Goal: Information Seeking & Learning: Check status

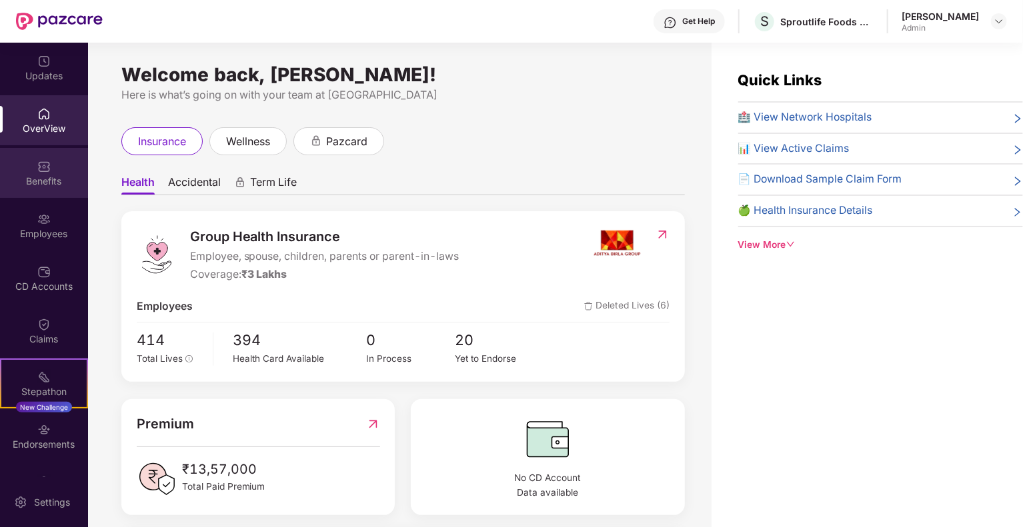
click at [40, 169] on img at bounding box center [43, 166] width 13 height 13
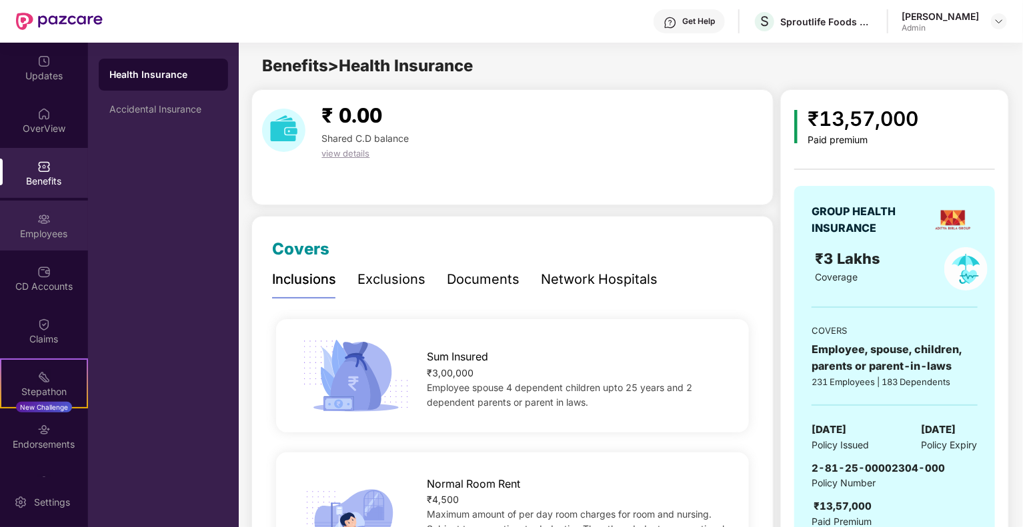
click at [68, 231] on div "Employees" at bounding box center [44, 233] width 88 height 13
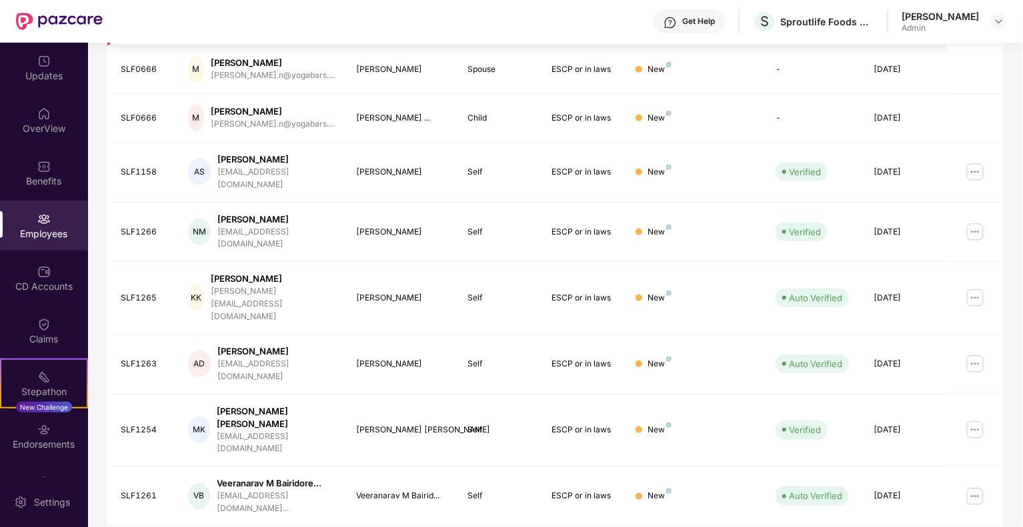
scroll to position [290, 0]
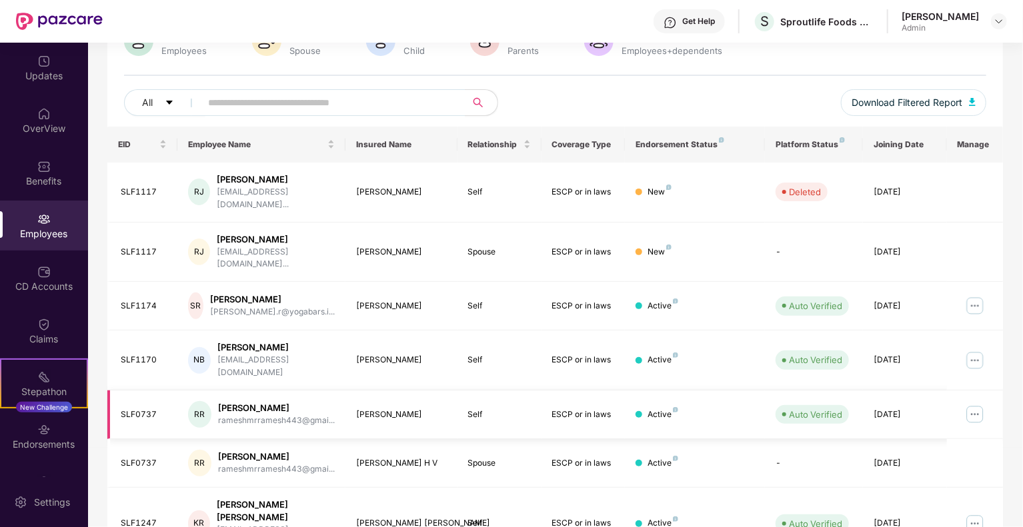
scroll to position [117, 0]
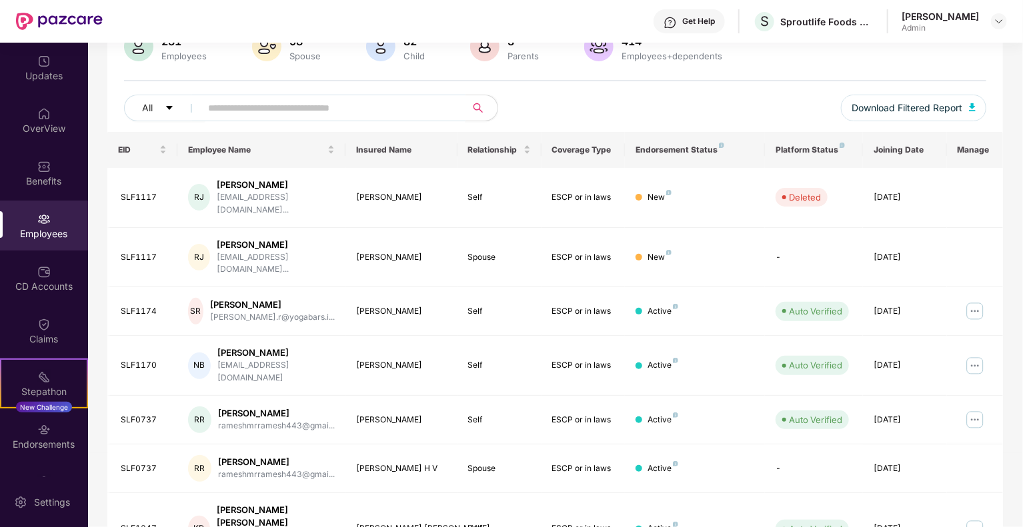
click at [249, 109] on input "text" at bounding box center [327, 108] width 239 height 20
type input "*"
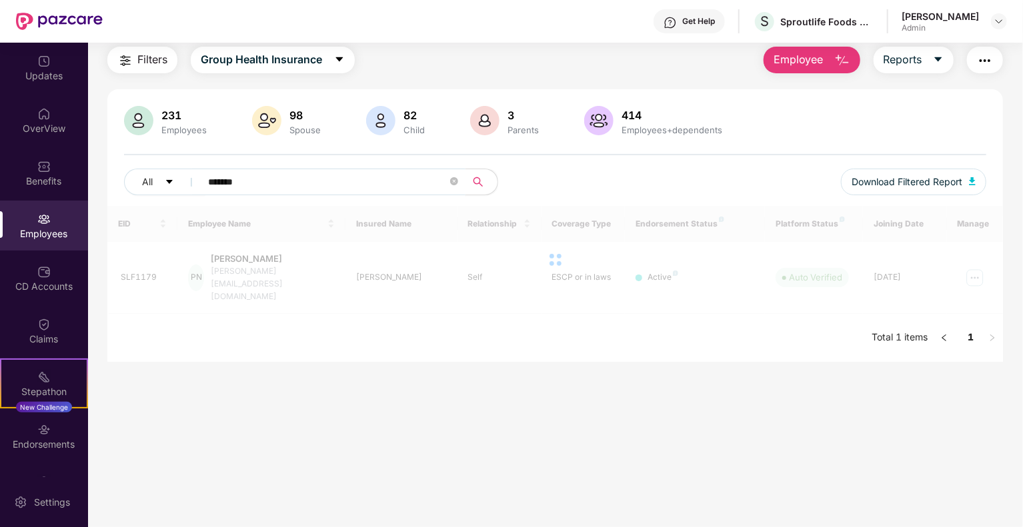
type input "*******"
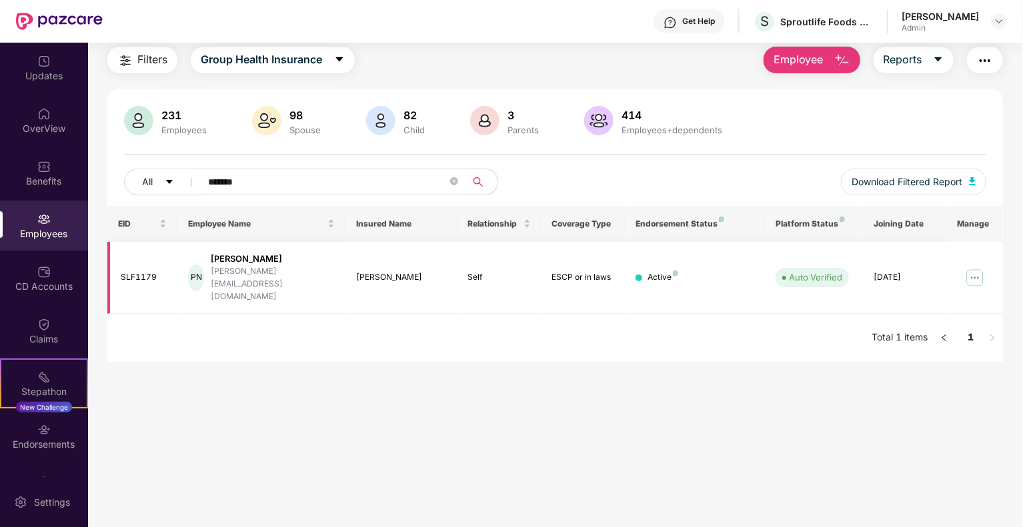
click at [970, 270] on img at bounding box center [974, 277] width 21 height 21
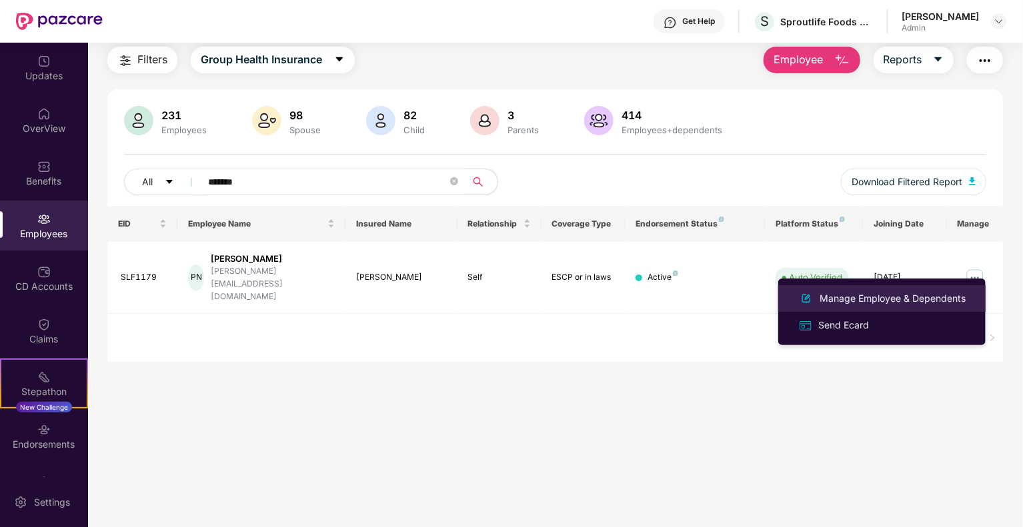
click at [817, 302] on div "Manage Employee & Dependents" at bounding box center [892, 298] width 151 height 15
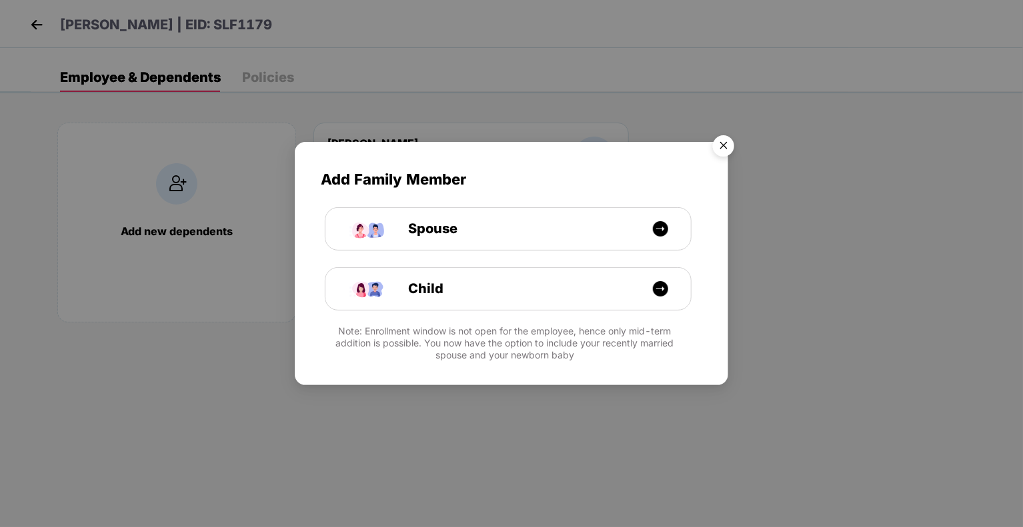
click at [725, 143] on img "Close" at bounding box center [723, 147] width 37 height 37
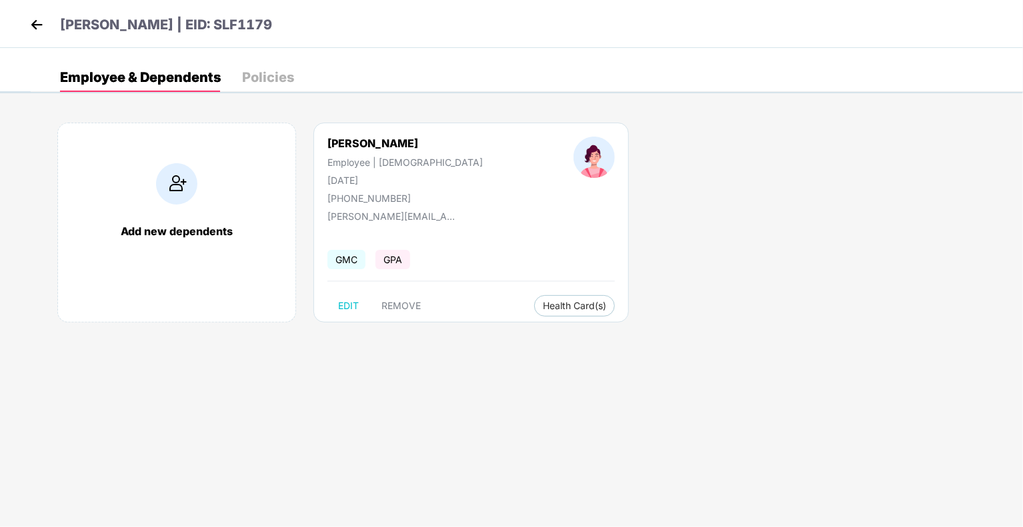
click at [36, 26] on img at bounding box center [37, 25] width 20 height 20
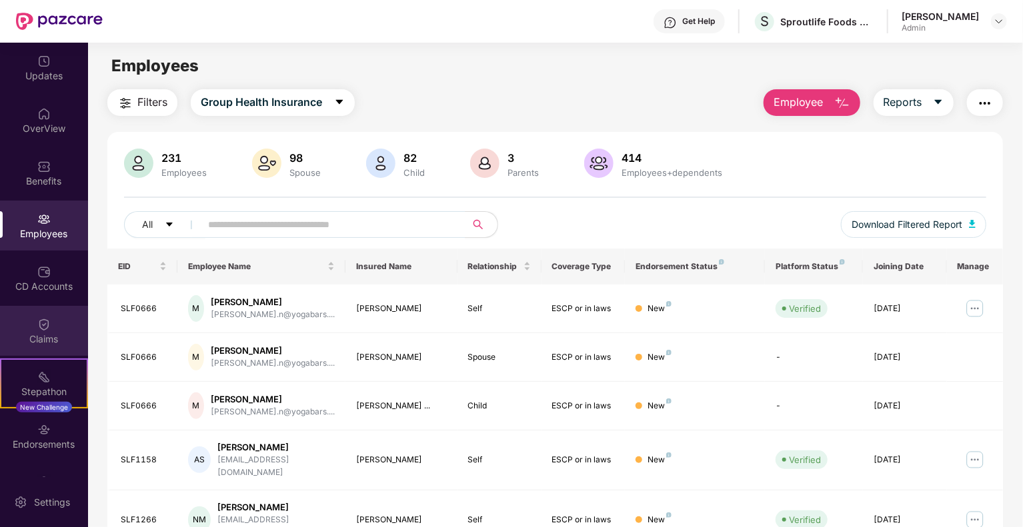
click at [31, 323] on div "Claims" at bounding box center [44, 331] width 88 height 50
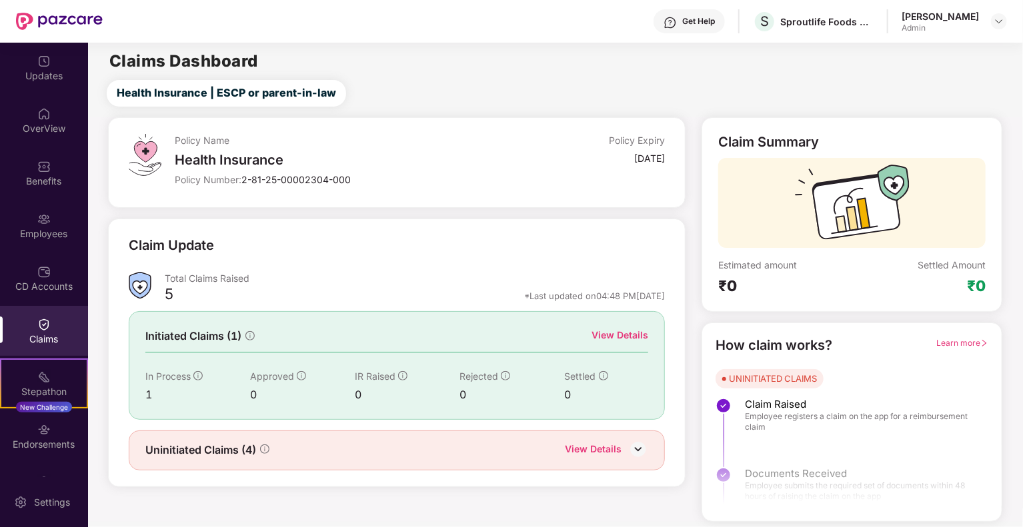
click at [608, 445] on div "View Details" at bounding box center [593, 450] width 57 height 17
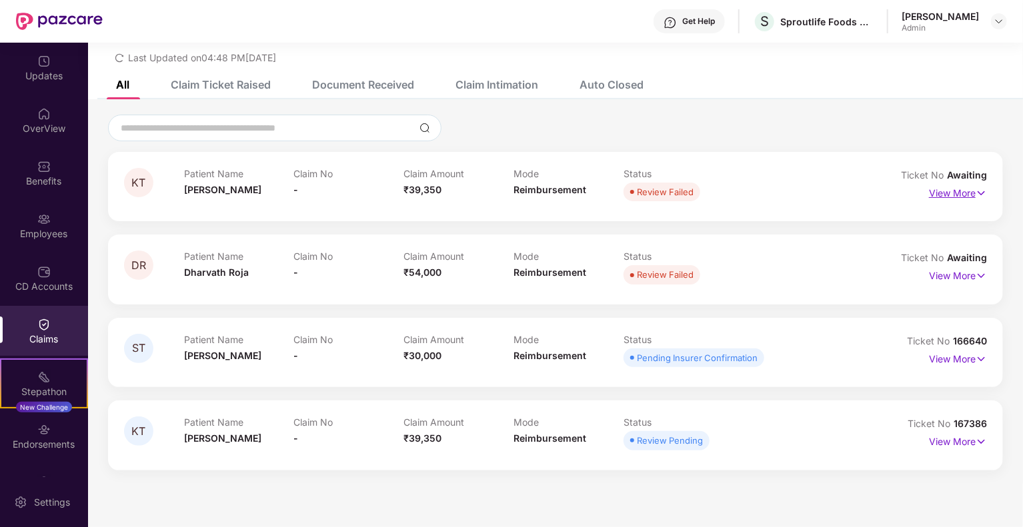
click at [962, 199] on p "View More" at bounding box center [958, 192] width 58 height 18
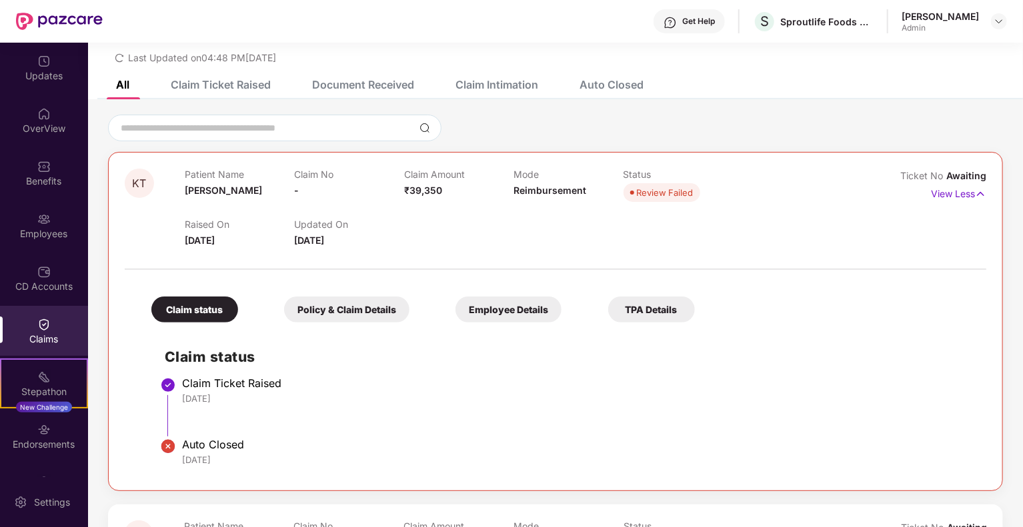
click at [368, 313] on div "Policy & Claim Details" at bounding box center [346, 310] width 125 height 26
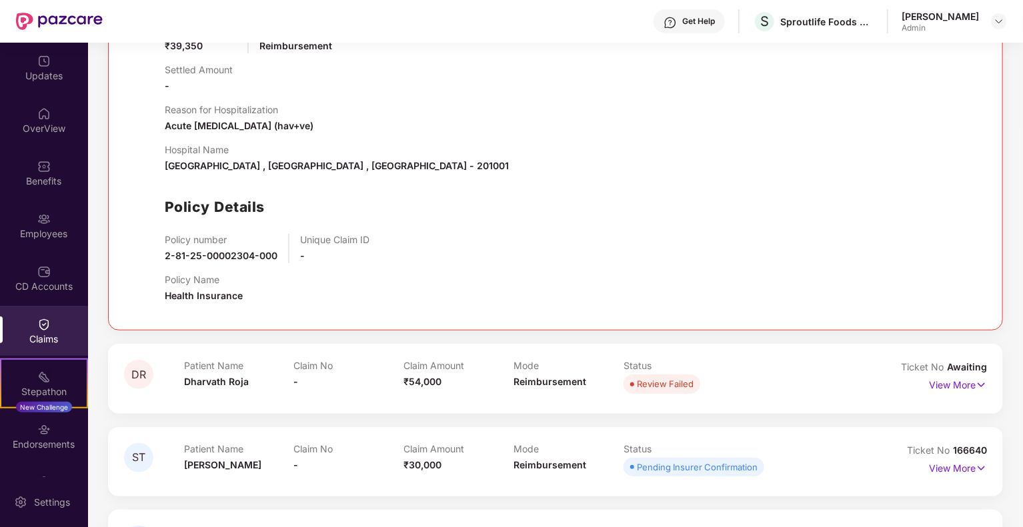
scroll to position [507, 0]
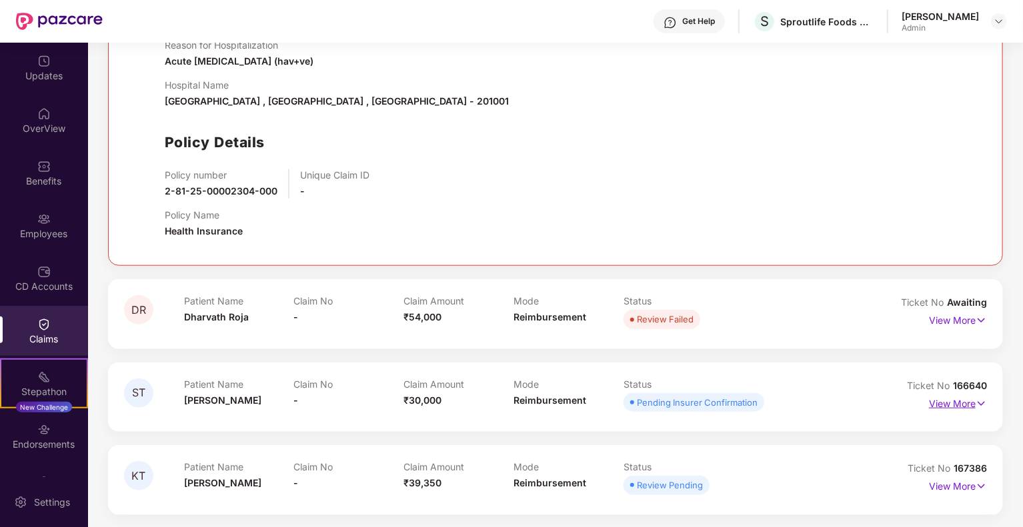
click at [962, 402] on p "View More" at bounding box center [958, 402] width 58 height 18
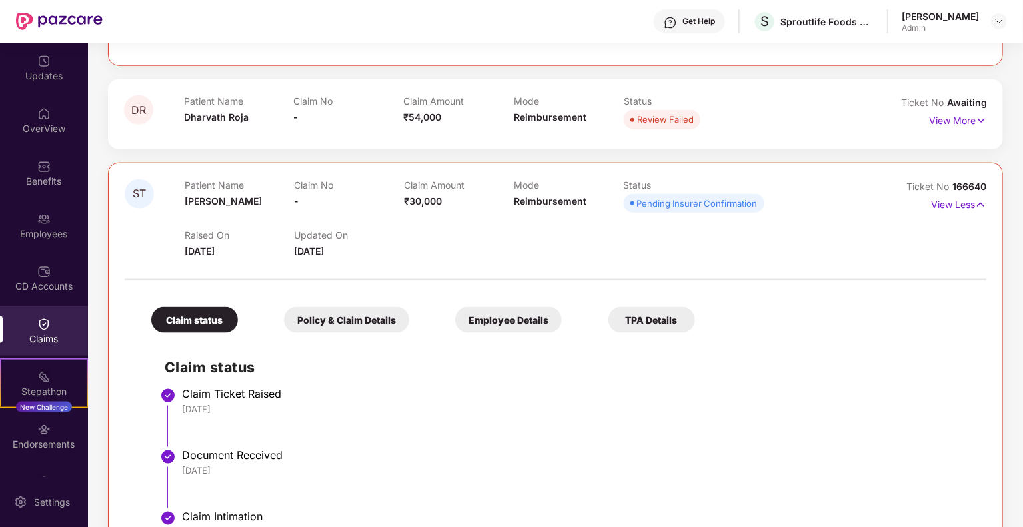
scroll to position [900, 0]
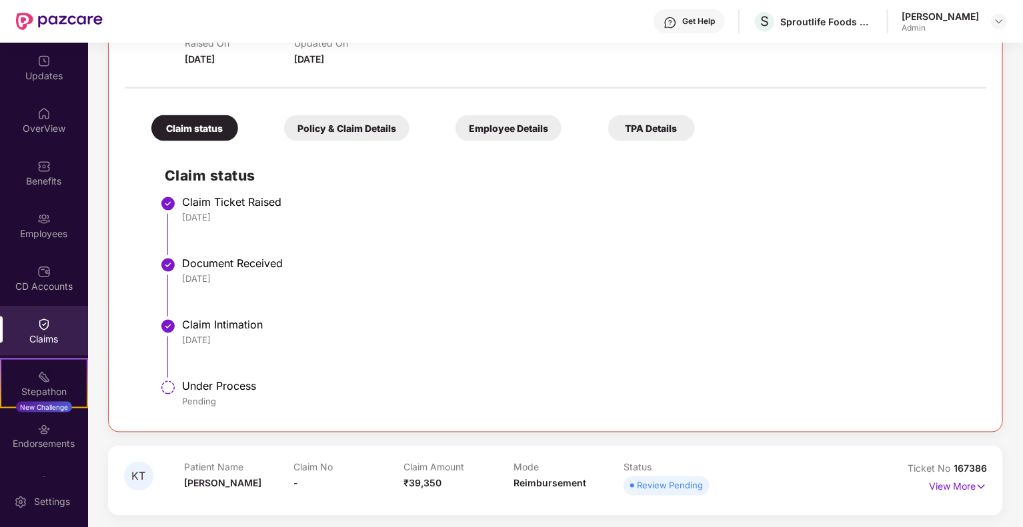
click at [376, 131] on div "Policy & Claim Details" at bounding box center [346, 128] width 125 height 26
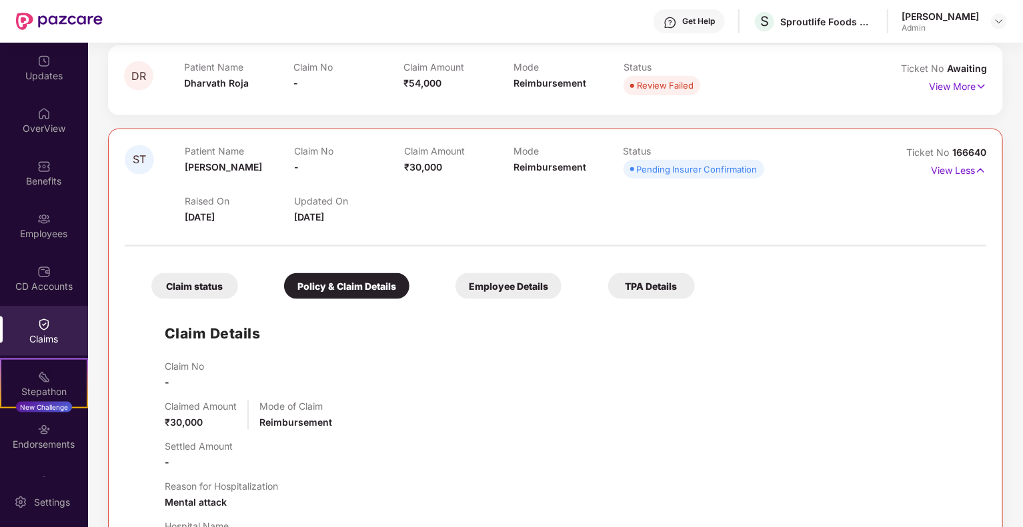
scroll to position [683, 0]
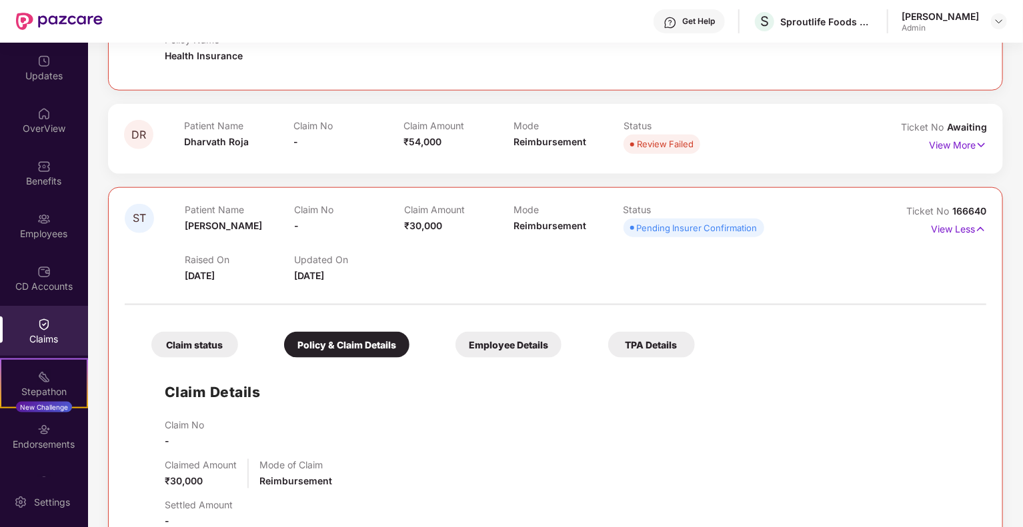
click at [477, 345] on div "Employee Details" at bounding box center [508, 345] width 106 height 26
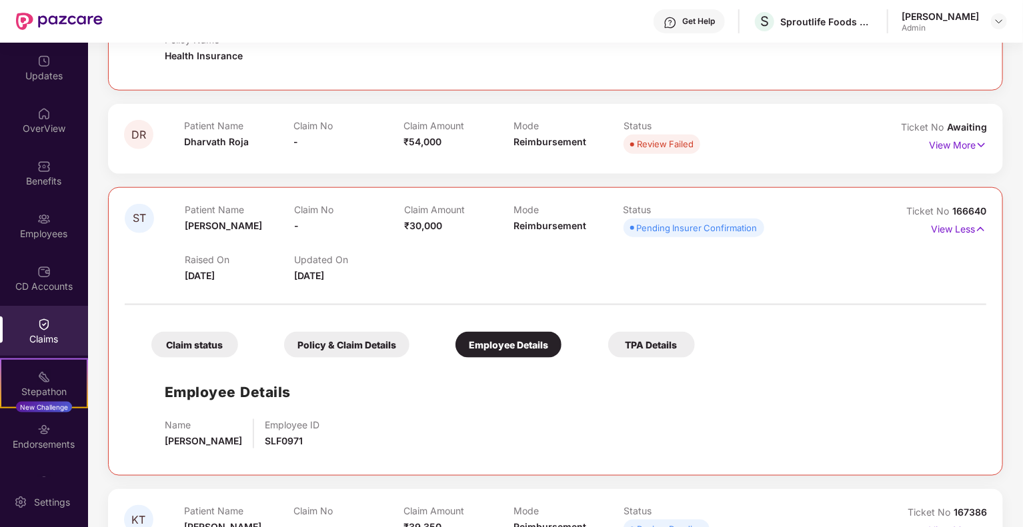
click at [660, 335] on div "TPA Details" at bounding box center [651, 345] width 87 height 26
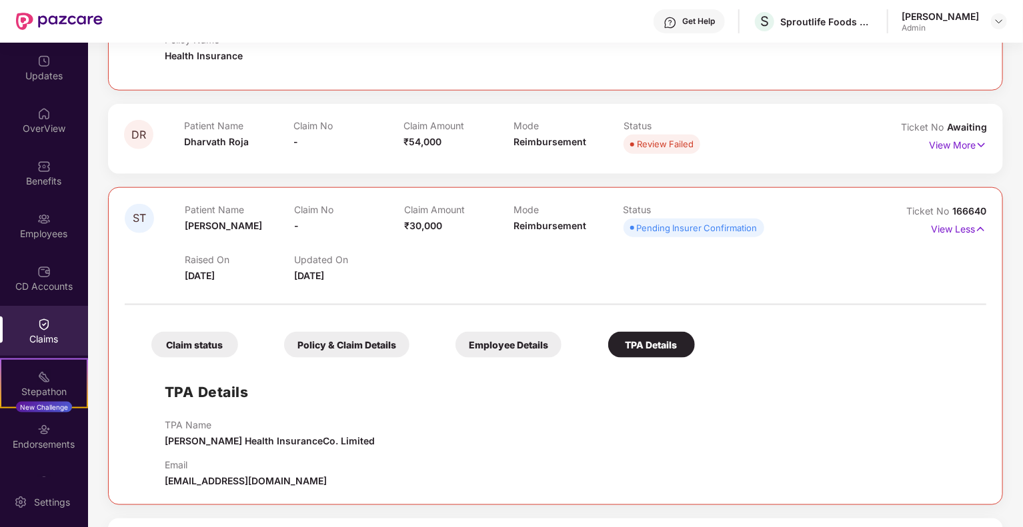
click at [341, 332] on div "Policy & Claim Details" at bounding box center [346, 345] width 125 height 26
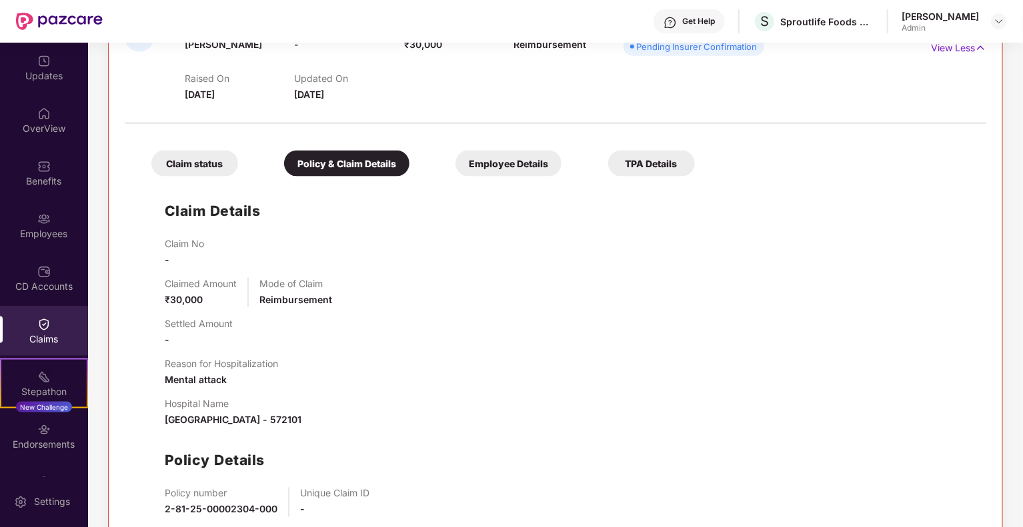
scroll to position [749, 0]
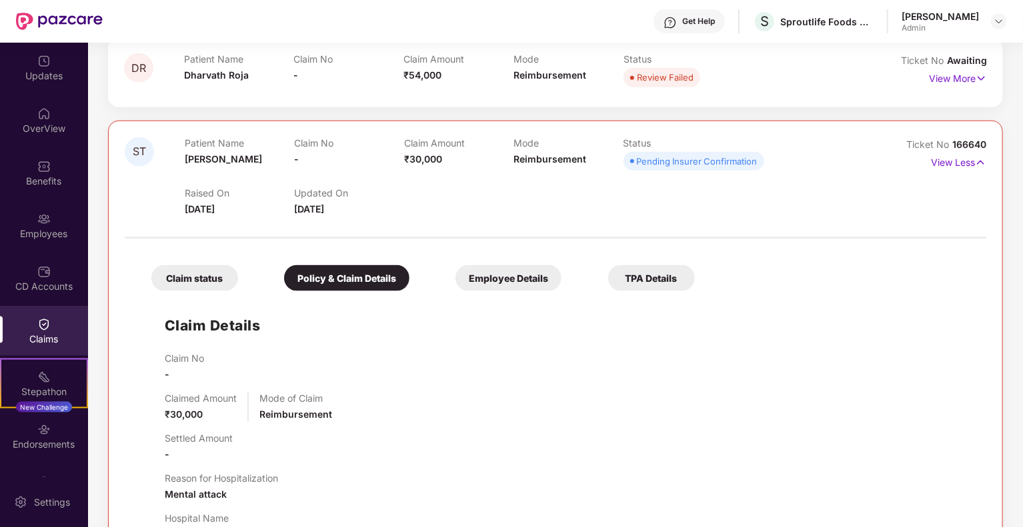
click at [219, 274] on div "Claim status" at bounding box center [194, 278] width 87 height 26
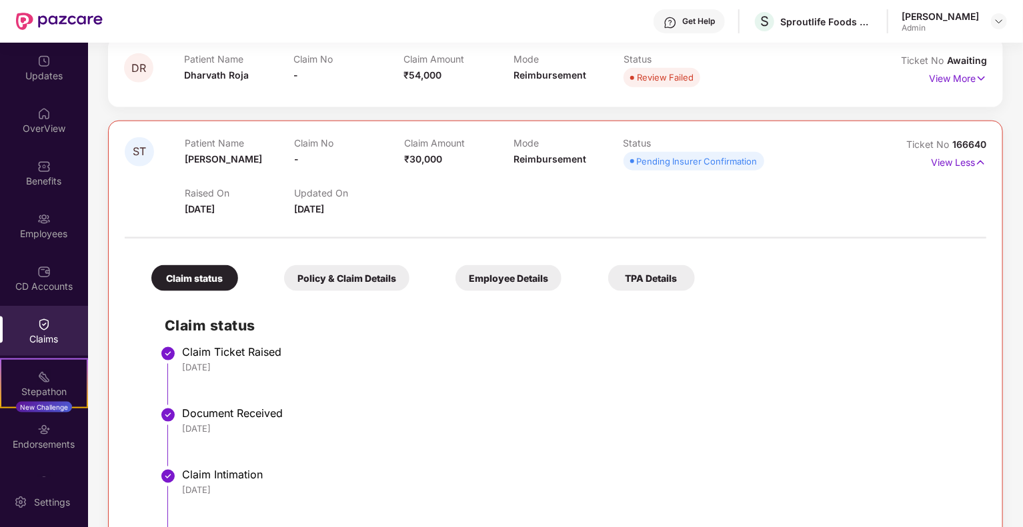
scroll to position [900, 0]
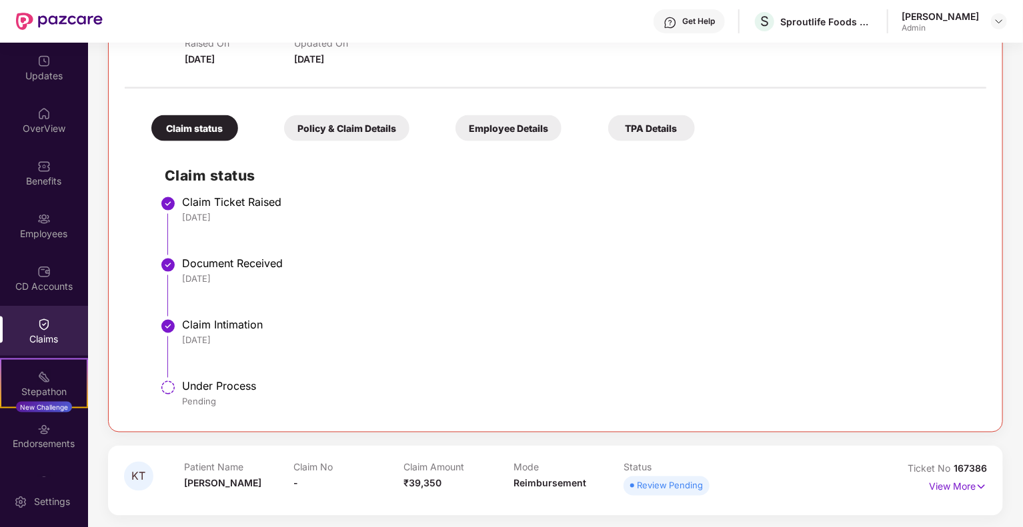
click at [379, 123] on div "Policy & Claim Details" at bounding box center [346, 128] width 125 height 26
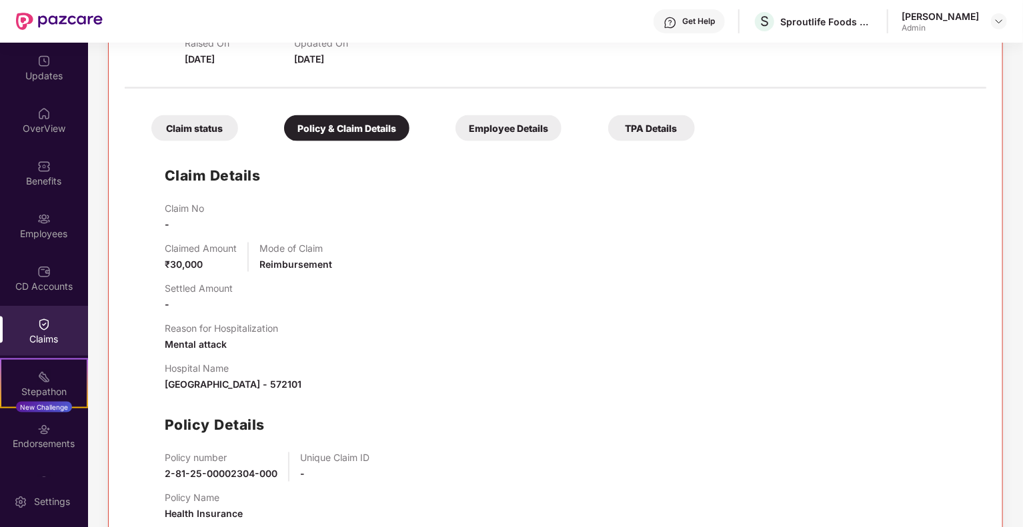
click at [207, 137] on div "Claim status" at bounding box center [194, 128] width 87 height 26
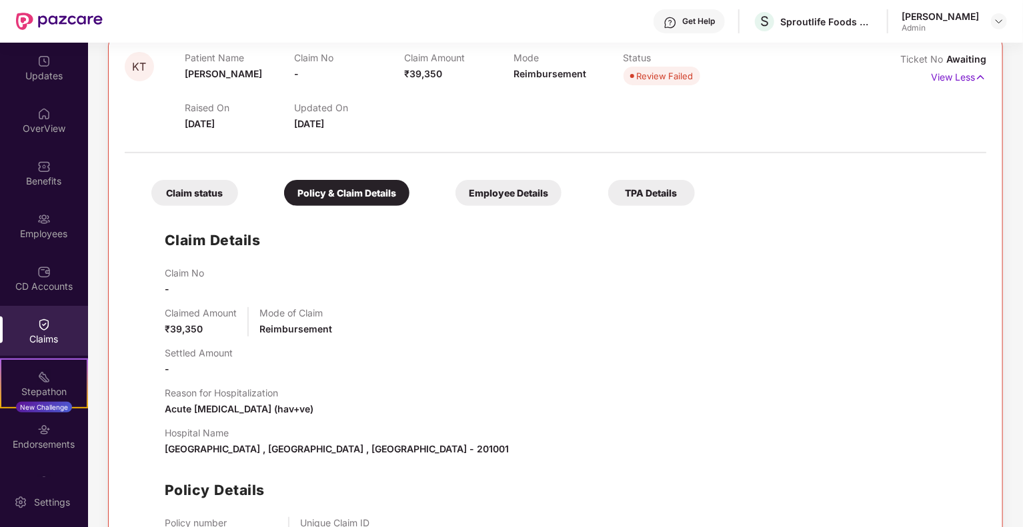
scroll to position [99, 0]
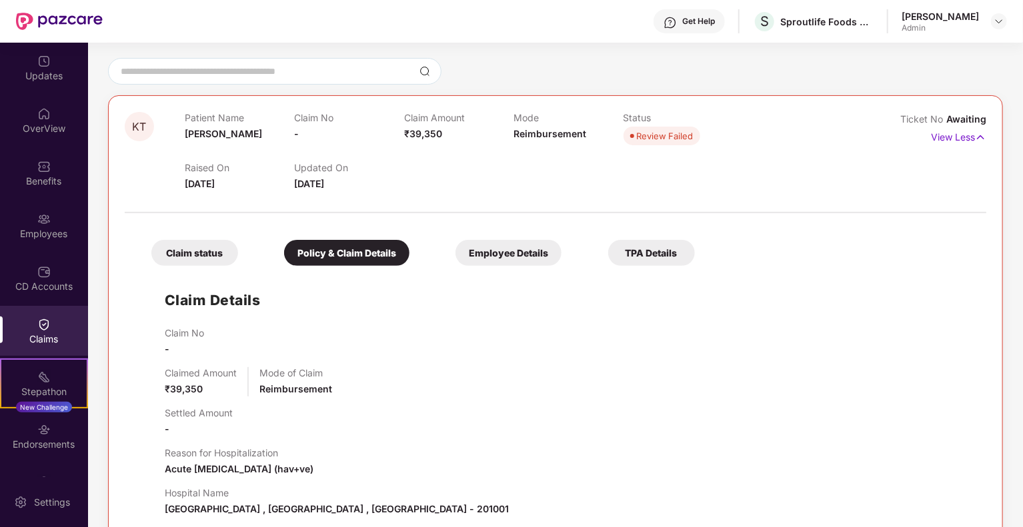
click at [226, 255] on div "Claim status" at bounding box center [194, 253] width 87 height 26
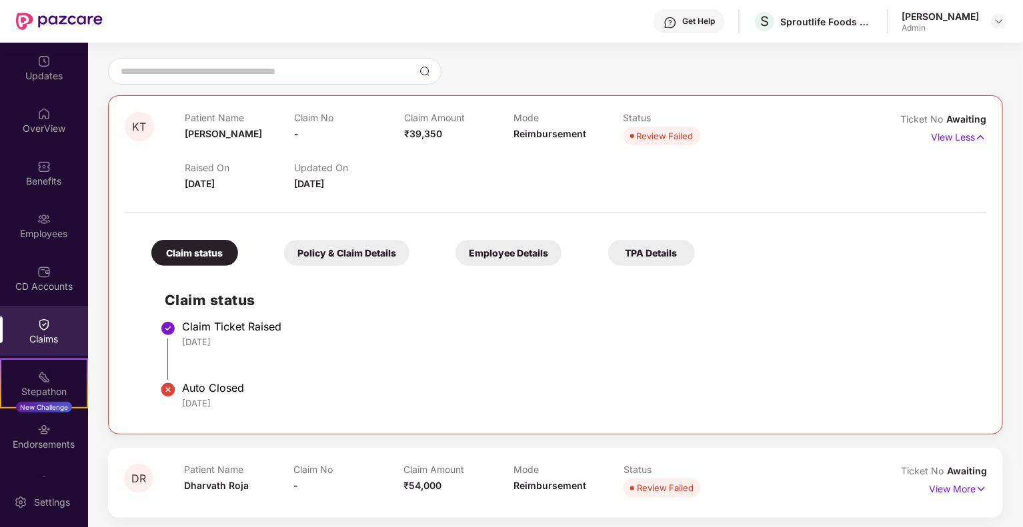
scroll to position [0, 0]
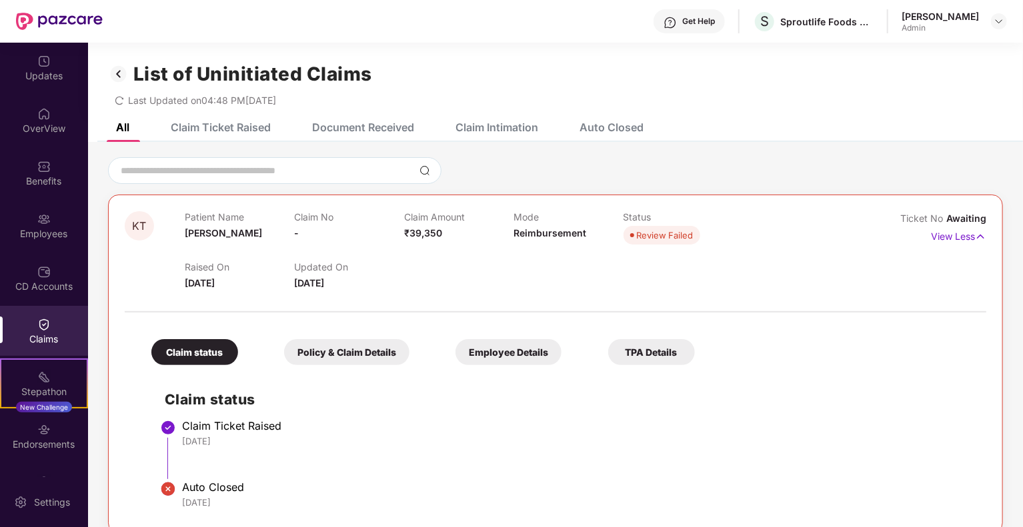
click at [277, 123] on div "All Claim Ticket Raised Document Received Claim Intimation Auto Closed" at bounding box center [369, 127] width 547 height 29
click at [259, 134] on div "Claim Ticket Raised" at bounding box center [211, 127] width 120 height 29
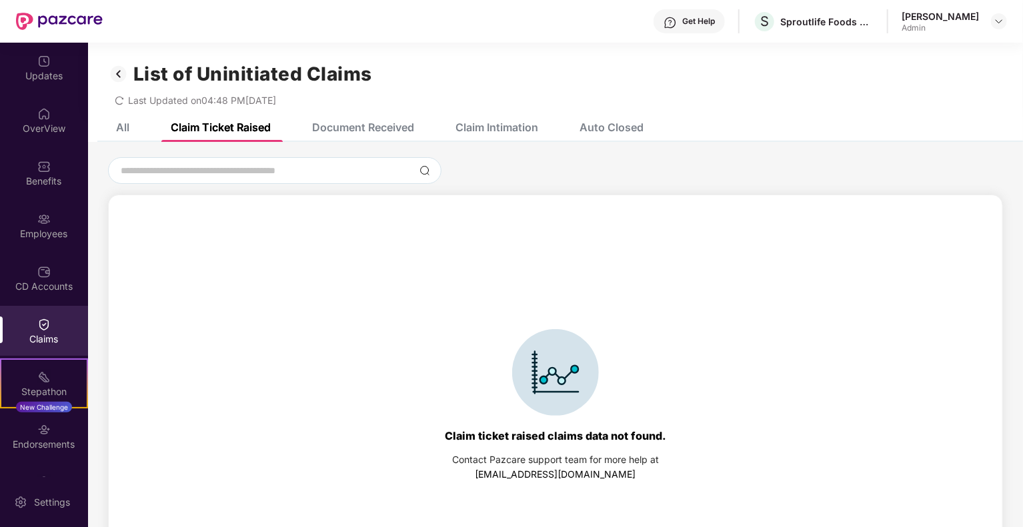
click at [346, 125] on div "Document Received" at bounding box center [363, 127] width 102 height 13
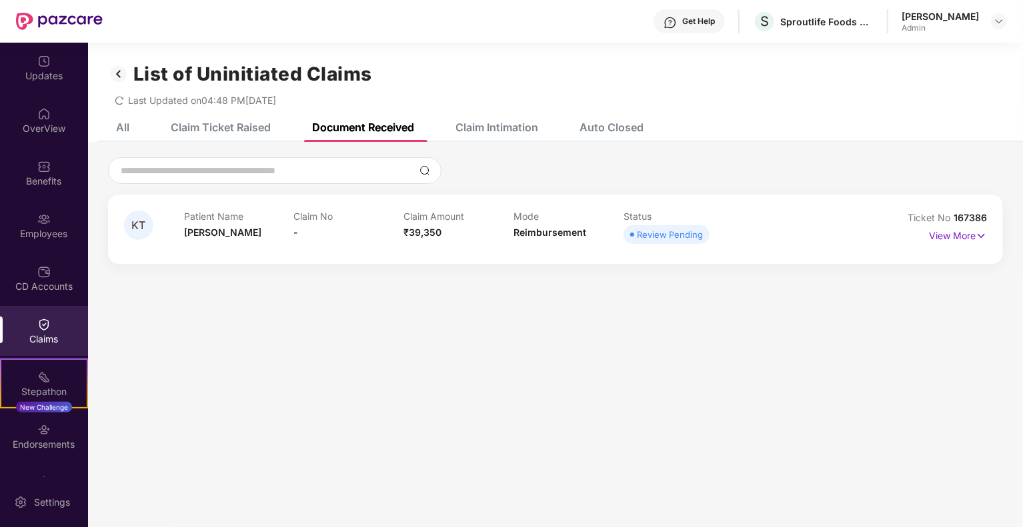
click at [504, 125] on div "Claim Intimation" at bounding box center [496, 127] width 83 height 13
click at [119, 129] on div "All" at bounding box center [122, 127] width 13 height 13
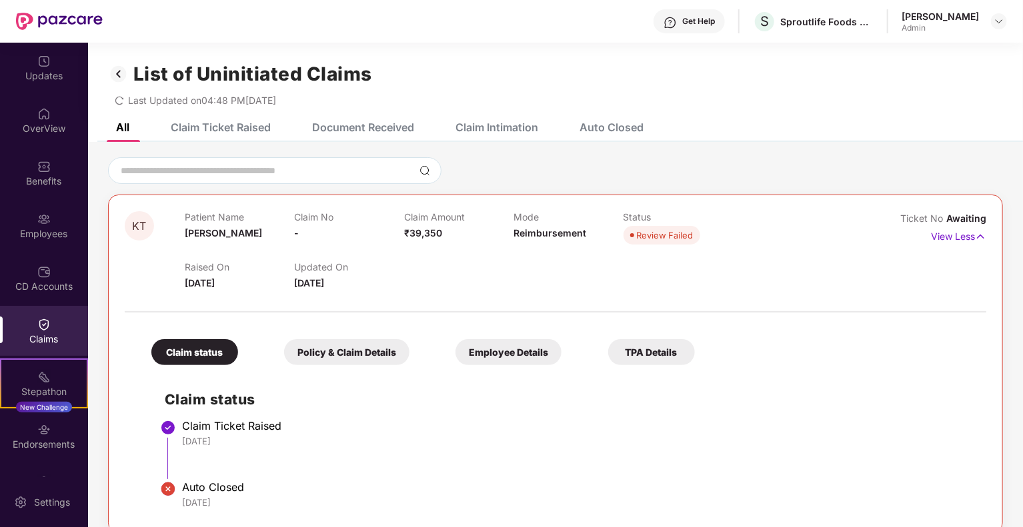
click at [346, 221] on p "Claim No" at bounding box center [348, 216] width 109 height 11
click at [942, 236] on p "View Less" at bounding box center [958, 235] width 55 height 18
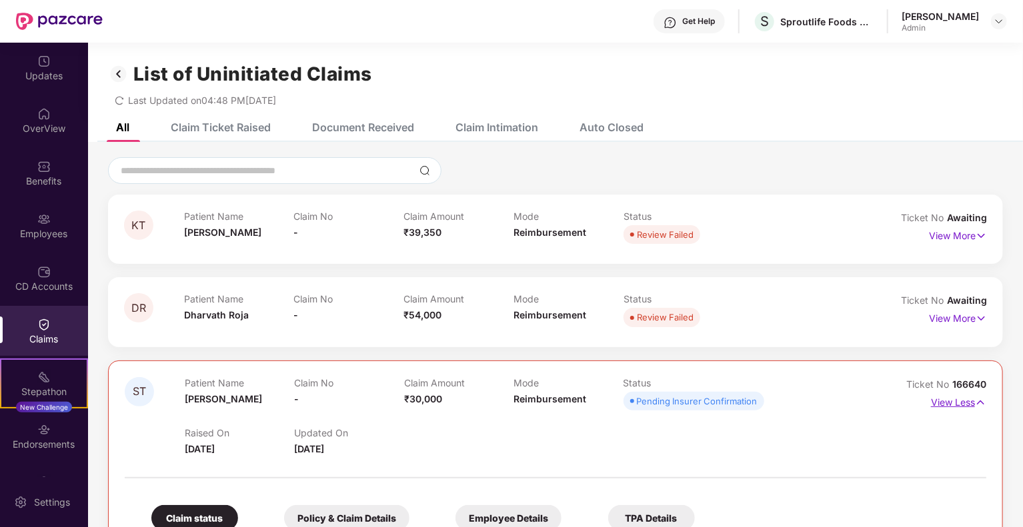
click at [946, 405] on p "View Less" at bounding box center [958, 401] width 55 height 18
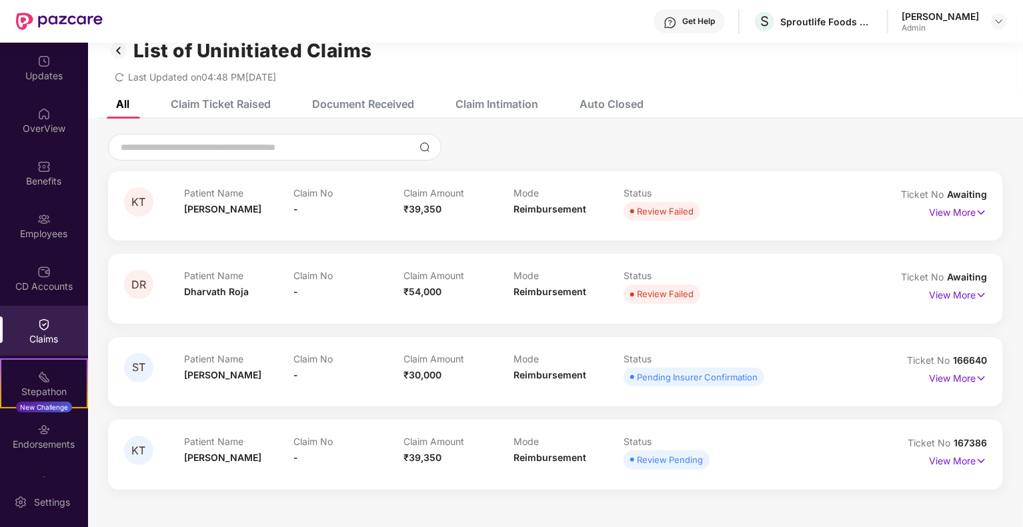
scroll to position [43, 0]
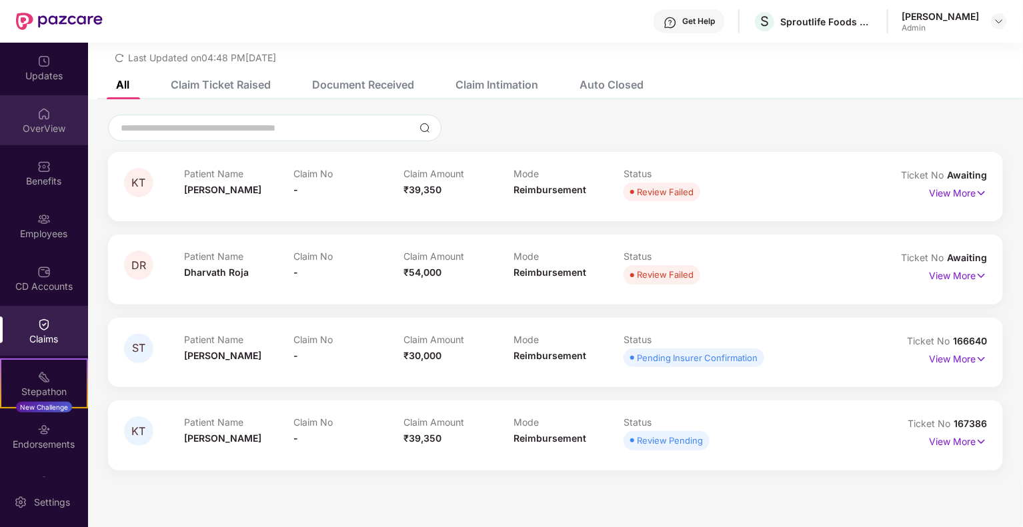
click at [39, 124] on div "OverView" at bounding box center [44, 128] width 88 height 13
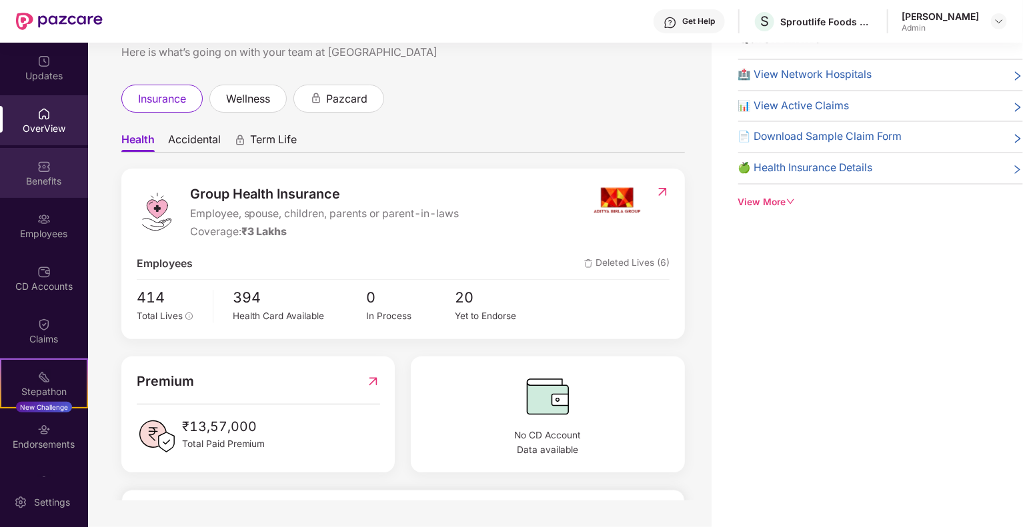
click at [51, 170] on div "Benefits" at bounding box center [44, 173] width 88 height 50
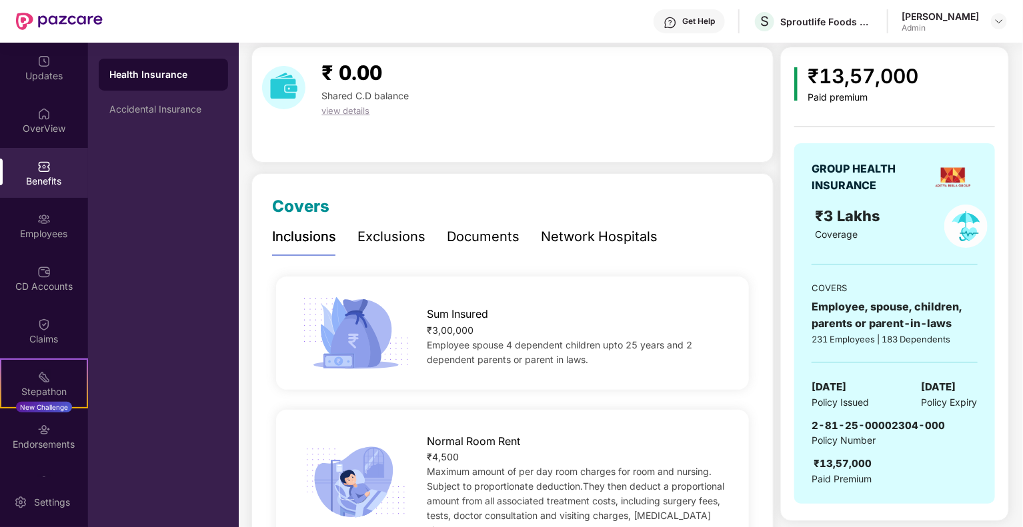
scroll to position [0, 0]
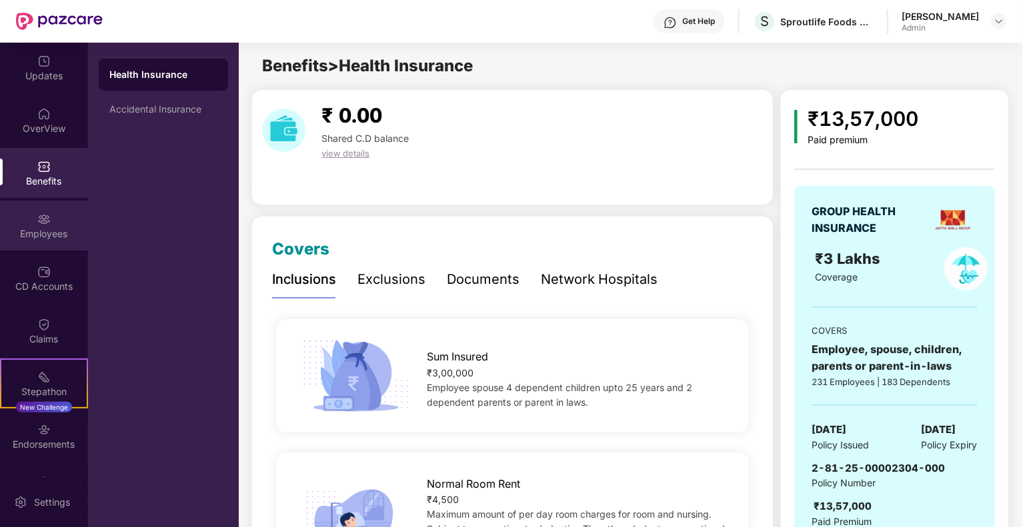
click at [39, 233] on div "Employees" at bounding box center [44, 233] width 88 height 13
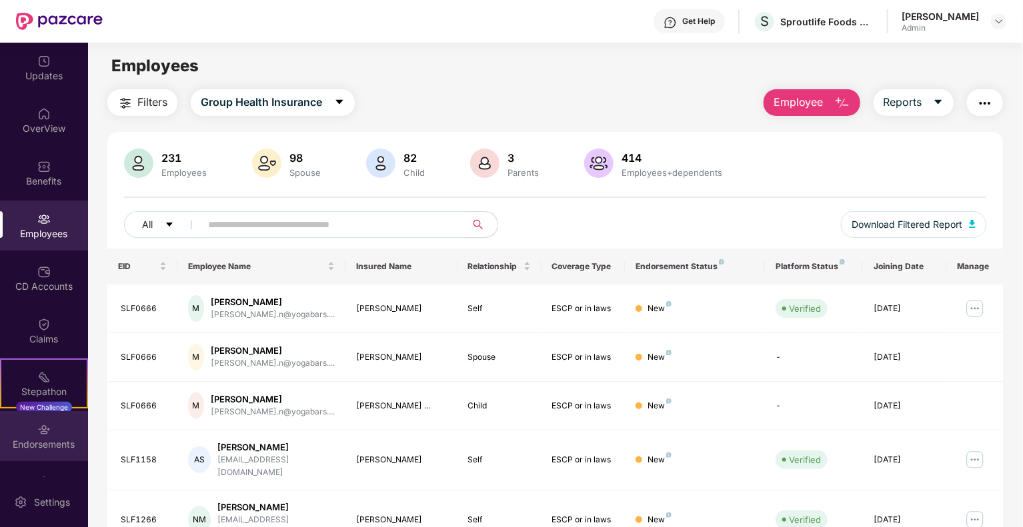
click at [48, 429] on div "Endorsements" at bounding box center [44, 436] width 88 height 50
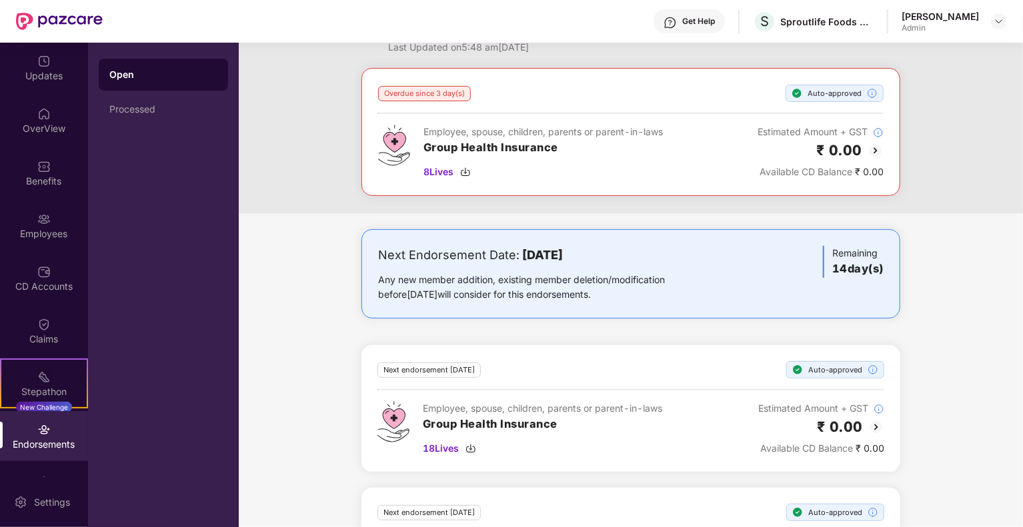
scroll to position [47, 0]
click at [437, 174] on span "8 Lives" at bounding box center [438, 173] width 30 height 15
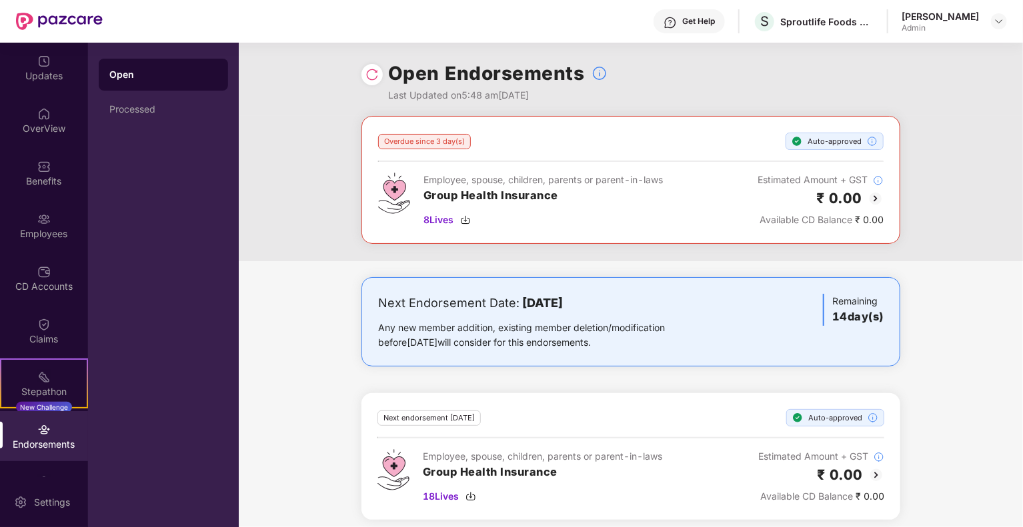
scroll to position [3, 0]
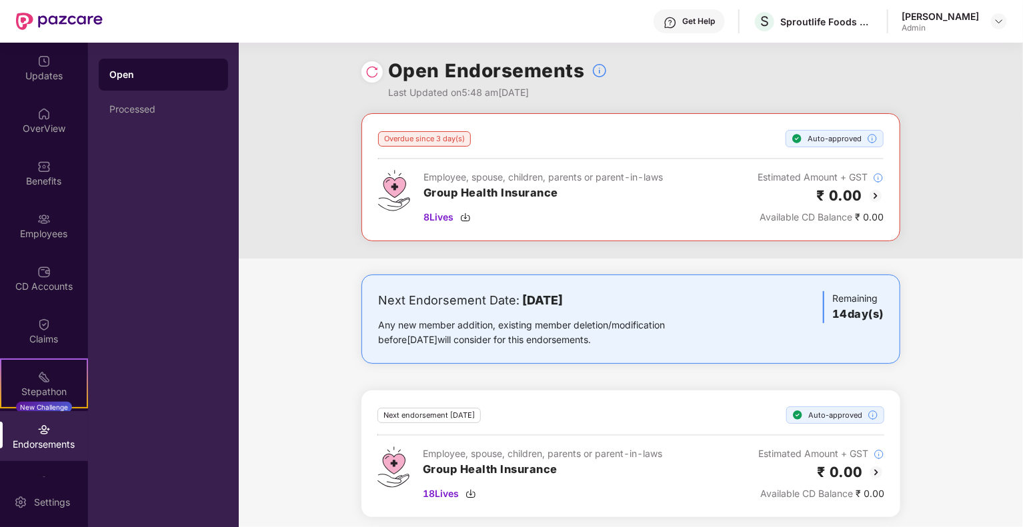
click at [368, 69] on img at bounding box center [371, 71] width 13 height 13
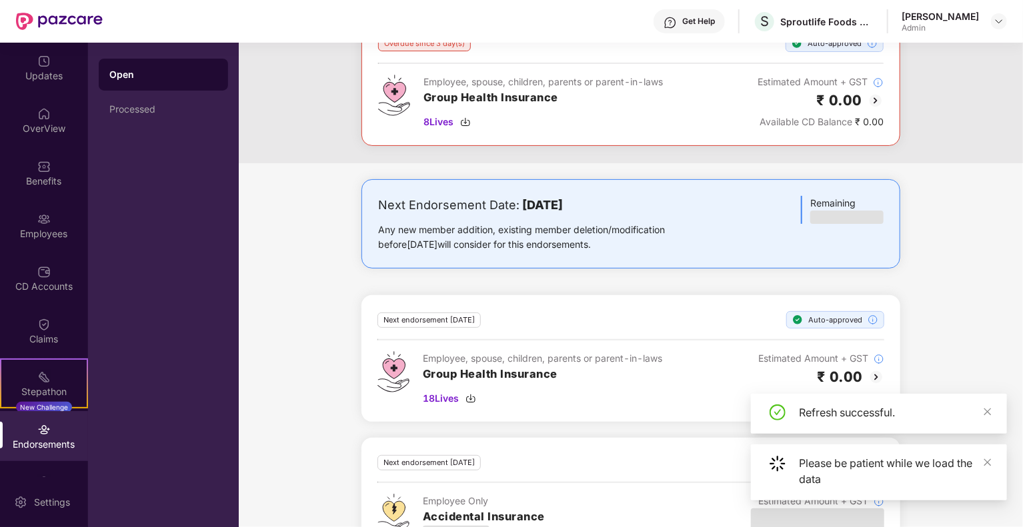
scroll to position [99, 0]
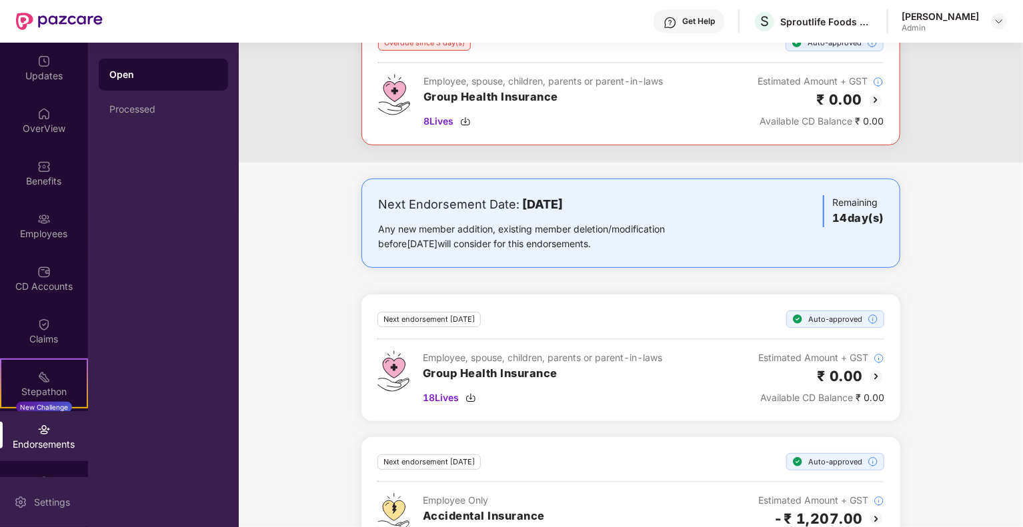
click at [18, 498] on img at bounding box center [20, 502] width 13 height 13
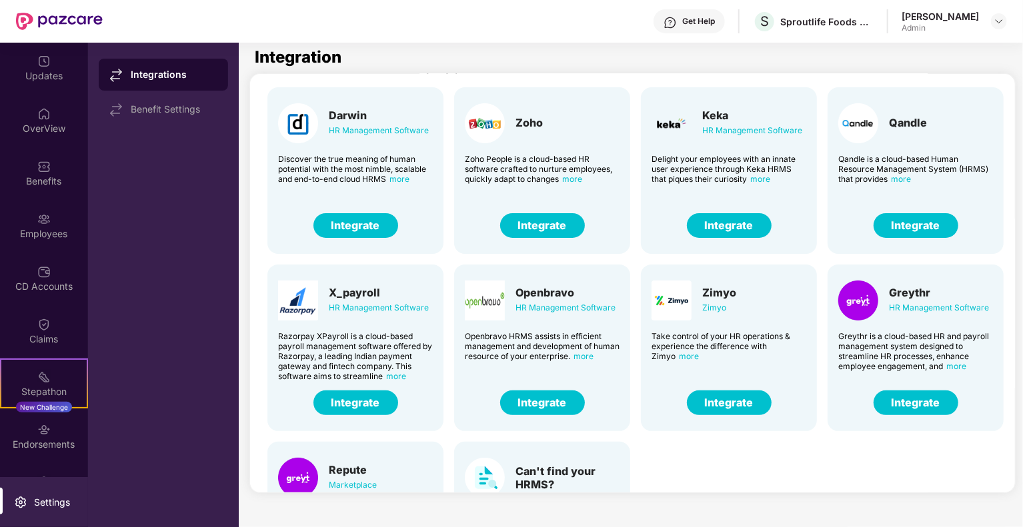
scroll to position [7, 0]
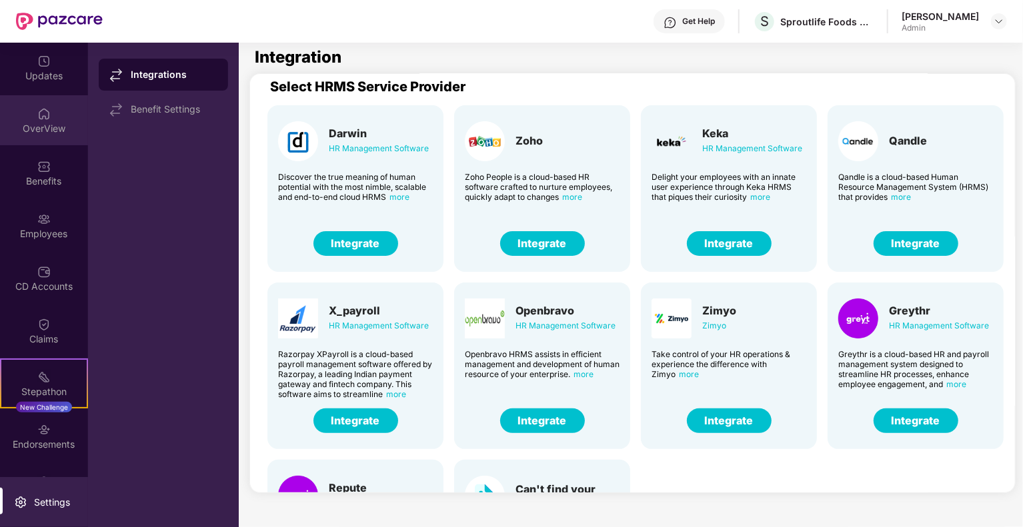
click at [53, 107] on div "OverView" at bounding box center [44, 120] width 88 height 50
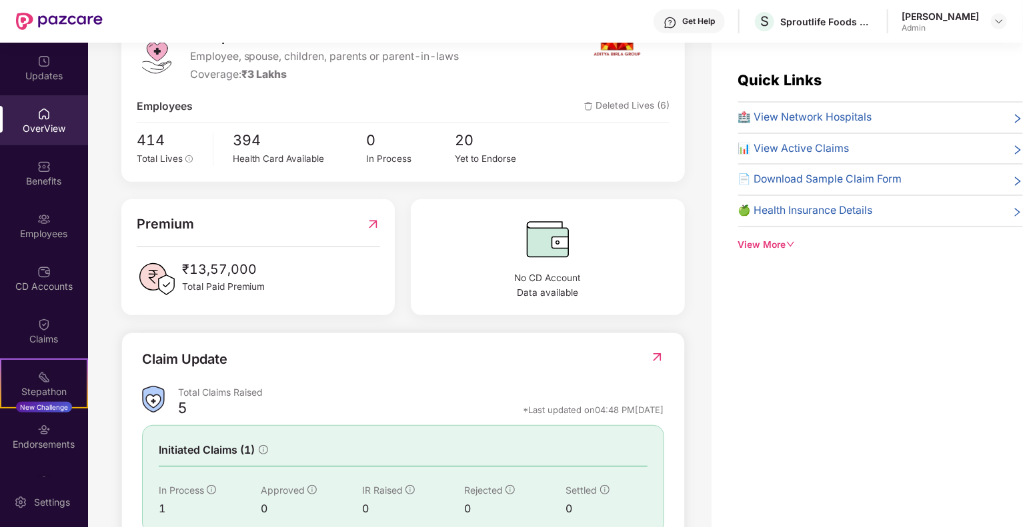
scroll to position [296, 0]
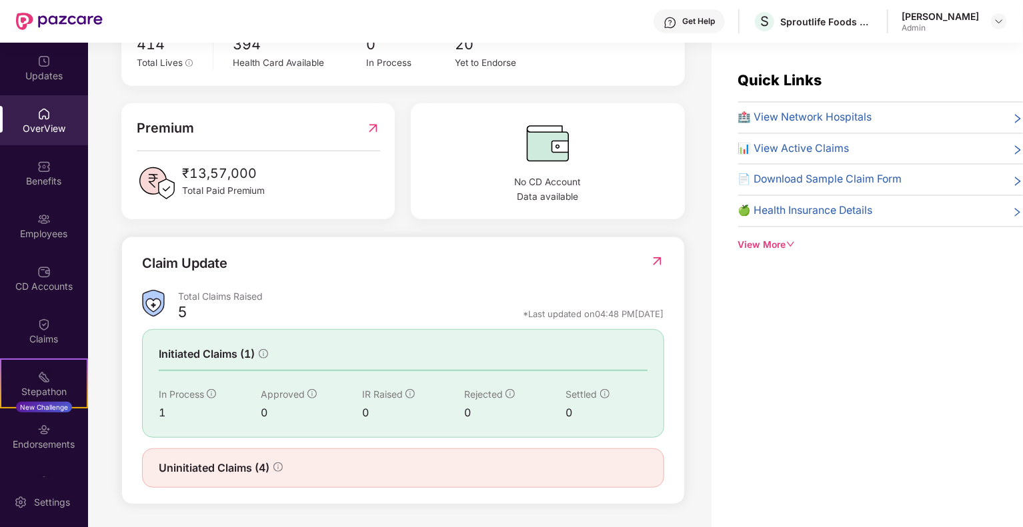
click at [55, 120] on div "OverView" at bounding box center [44, 120] width 88 height 50
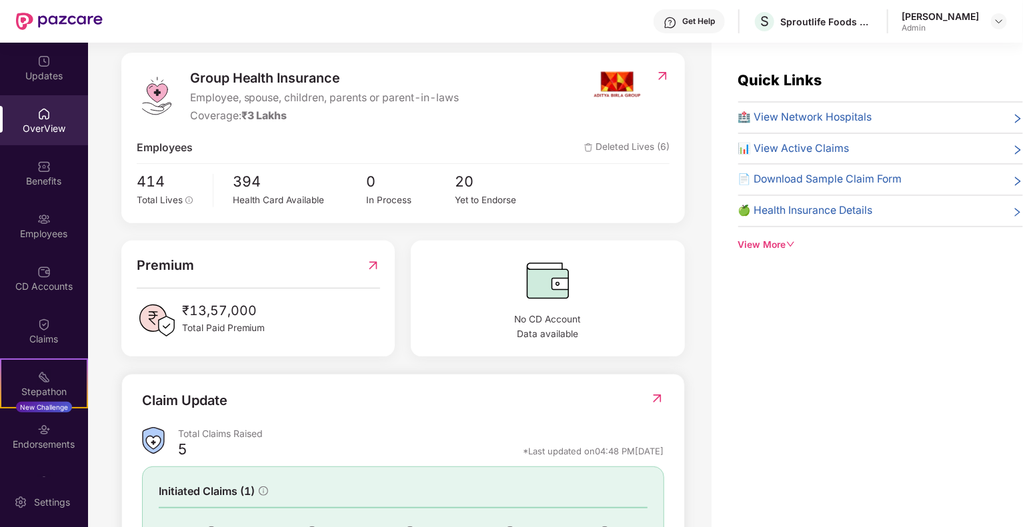
scroll to position [157, 0]
click at [44, 245] on div "Employees" at bounding box center [44, 226] width 88 height 50
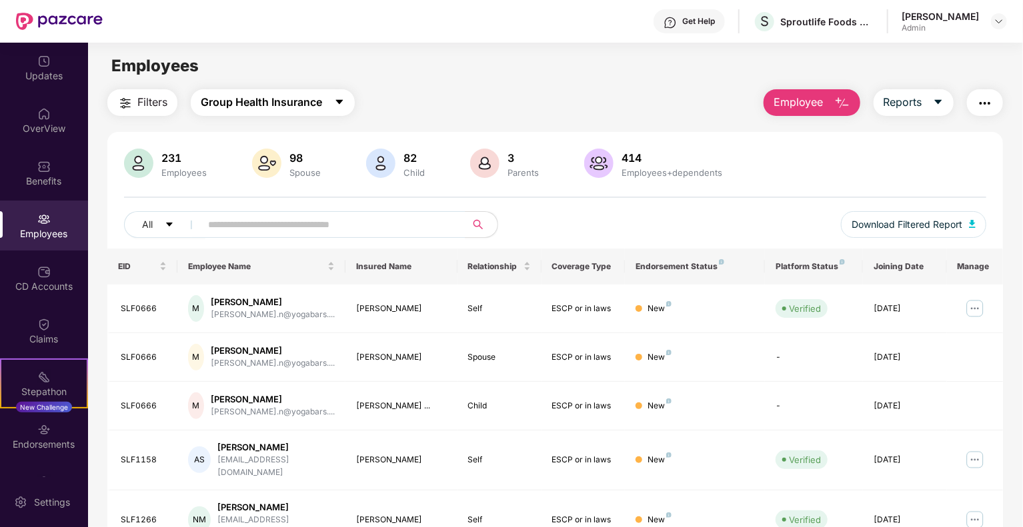
click at [305, 104] on span "Group Health Insurance" at bounding box center [261, 102] width 121 height 17
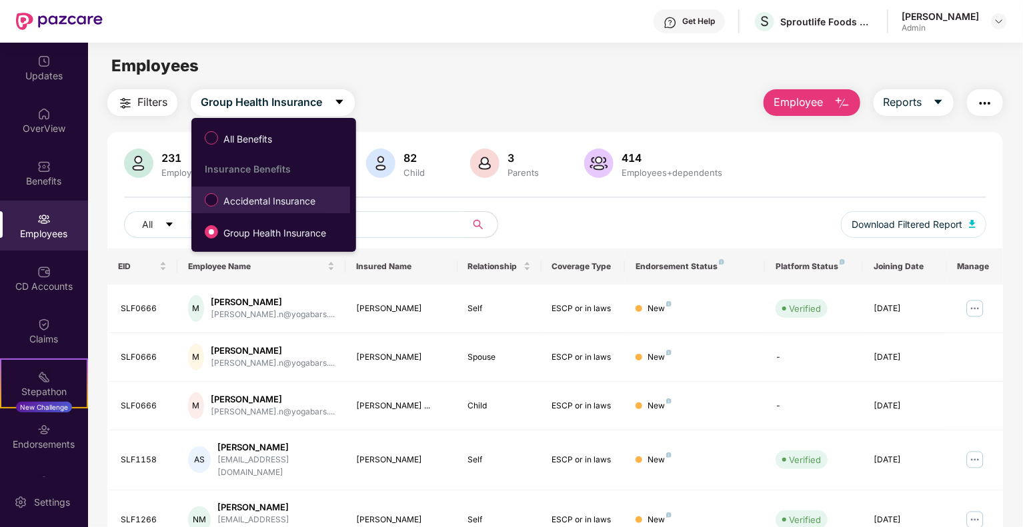
click at [254, 204] on span "Accidental Insurance" at bounding box center [269, 201] width 103 height 15
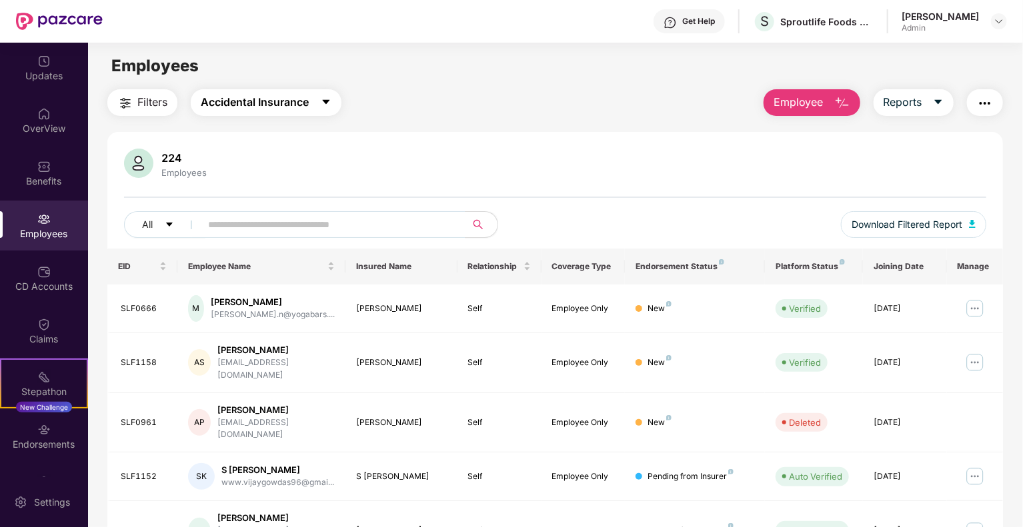
click at [261, 94] on span "Accidental Insurance" at bounding box center [255, 102] width 108 height 17
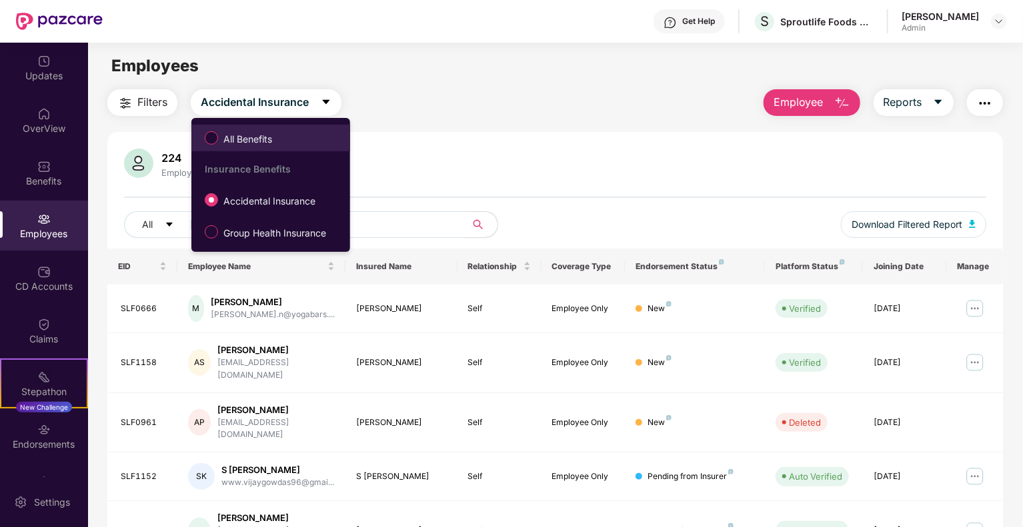
click at [227, 149] on li "All Benefits" at bounding box center [270, 138] width 159 height 27
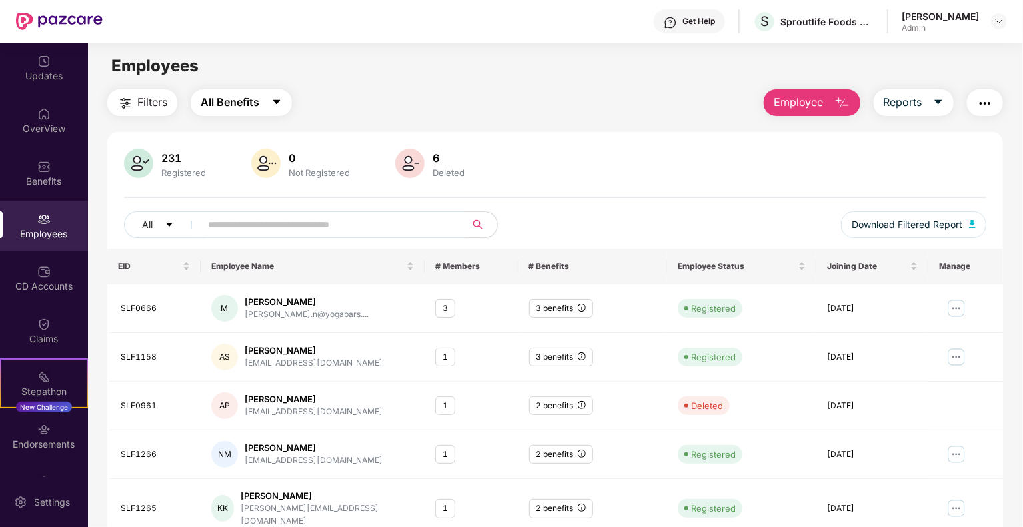
click at [231, 98] on span "All Benefits" at bounding box center [230, 102] width 59 height 17
drag, startPoint x: 526, startPoint y: 147, endPoint x: 470, endPoint y: 163, distance: 58.1
click at [470, 163] on div "231 Registered 0 Not Registered 6 Deleted All Download Filtered Report EID Empl…" at bounding box center [555, 481] width 896 height 699
click at [470, 163] on div "231 Registered 0 Not Registered 6 Deleted" at bounding box center [555, 165] width 862 height 32
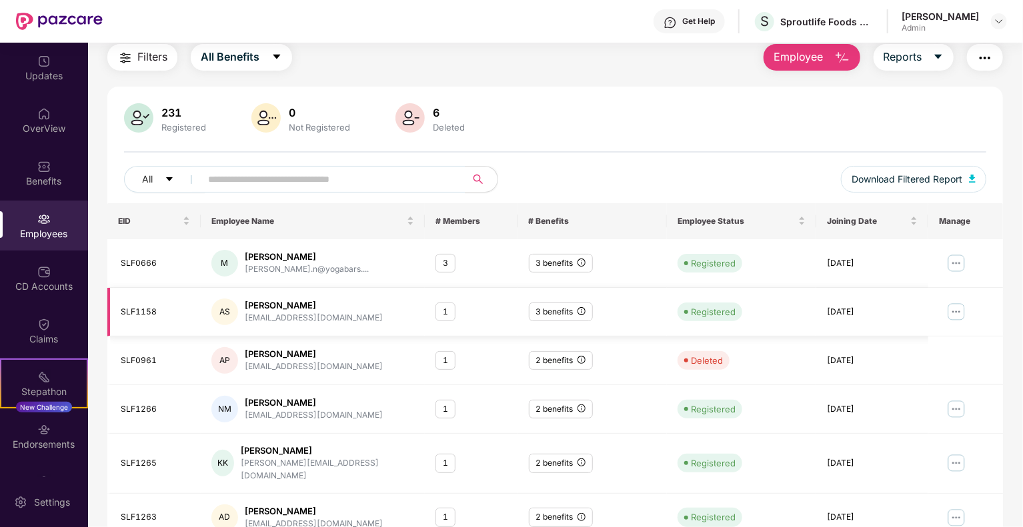
scroll to position [43, 0]
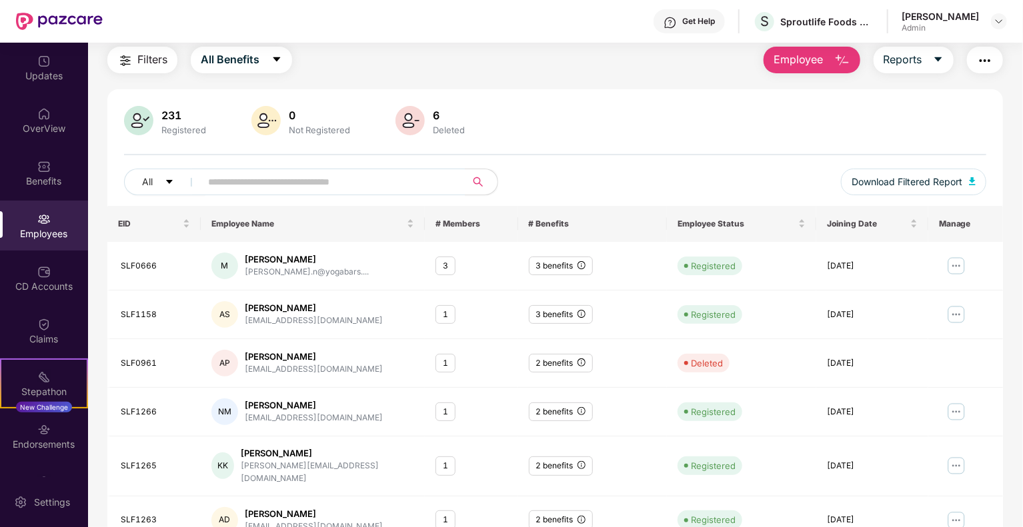
click at [430, 120] on div "6" at bounding box center [448, 115] width 37 height 13
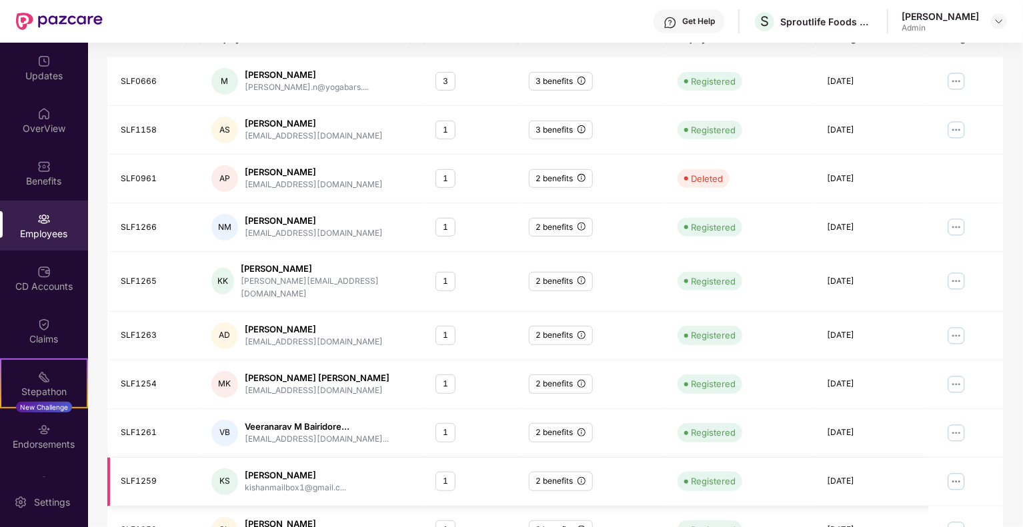
scroll to position [227, 0]
click at [49, 439] on div "Endorsements" at bounding box center [44, 444] width 88 height 13
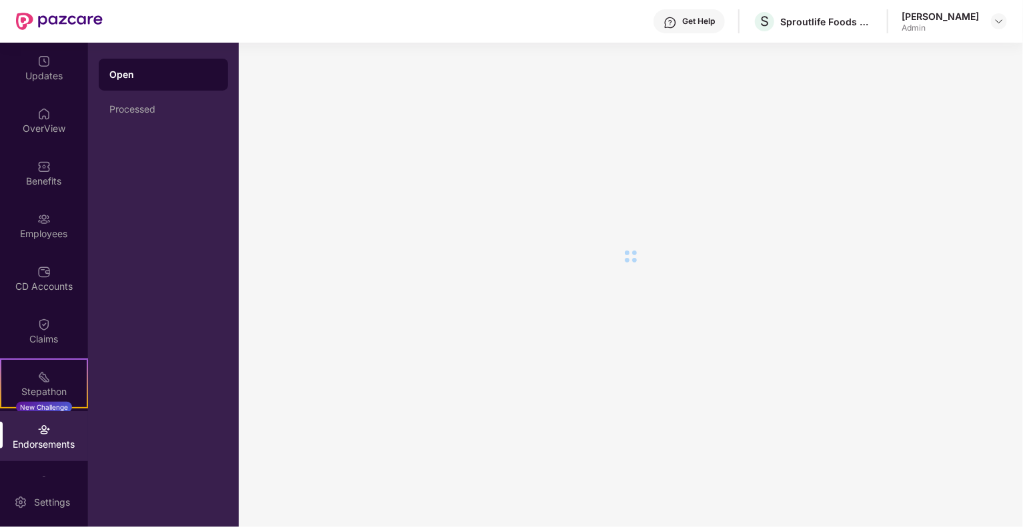
scroll to position [0, 0]
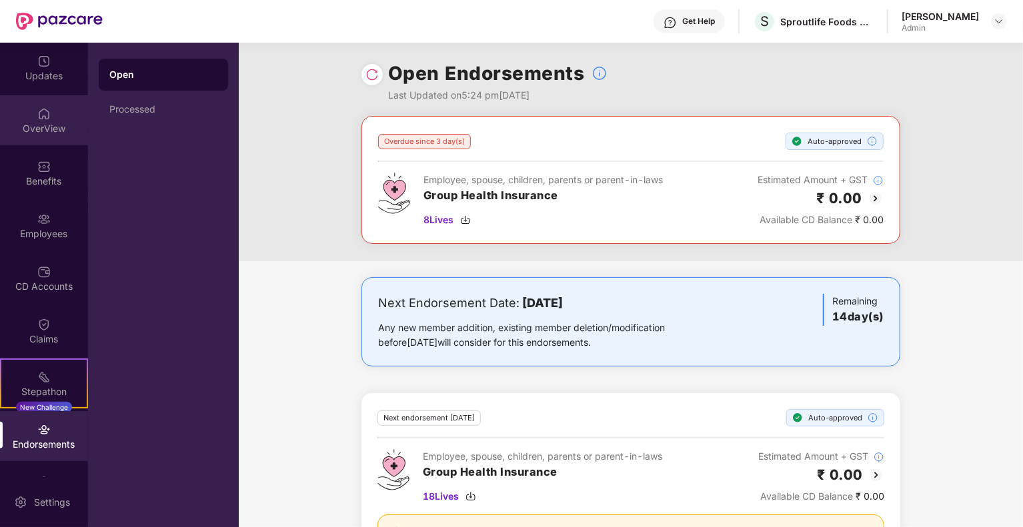
click at [55, 119] on div "OverView" at bounding box center [44, 120] width 88 height 50
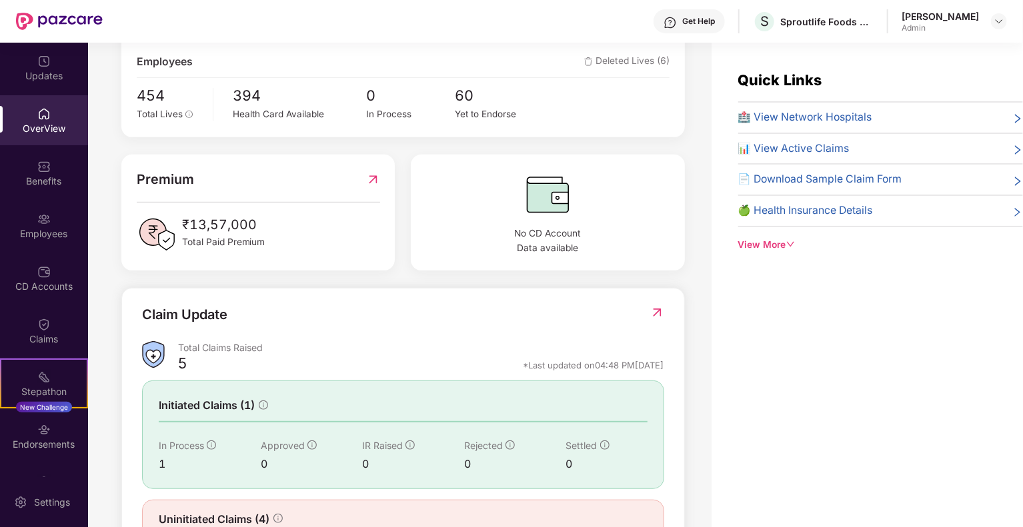
scroll to position [296, 0]
